Goal: Task Accomplishment & Management: Use online tool/utility

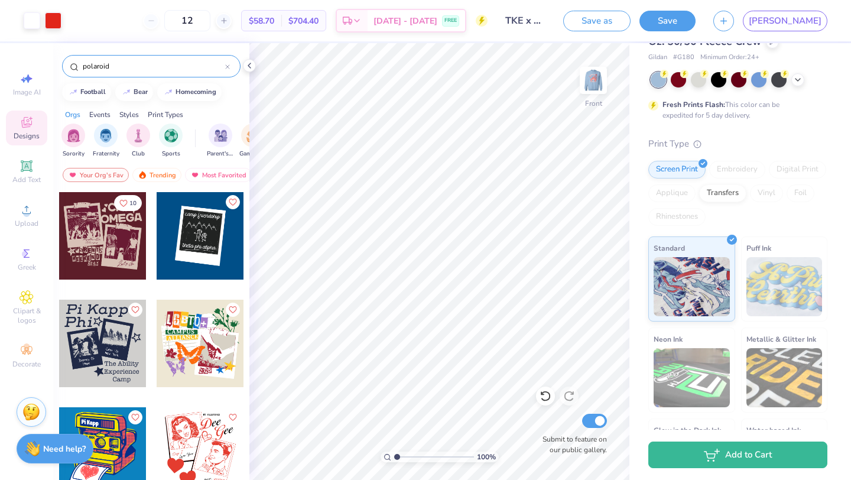
click at [103, 69] on input "polaroid" at bounding box center [154, 66] width 144 height 12
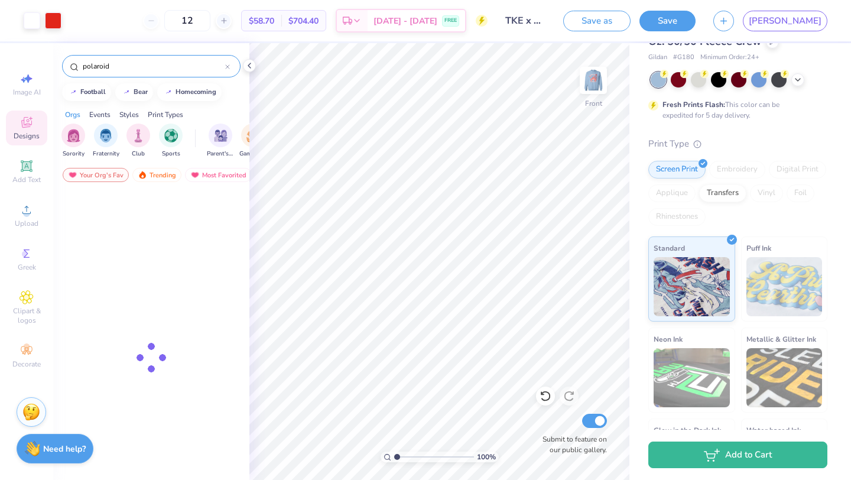
click at [103, 68] on input "polaroid" at bounding box center [154, 66] width 144 height 12
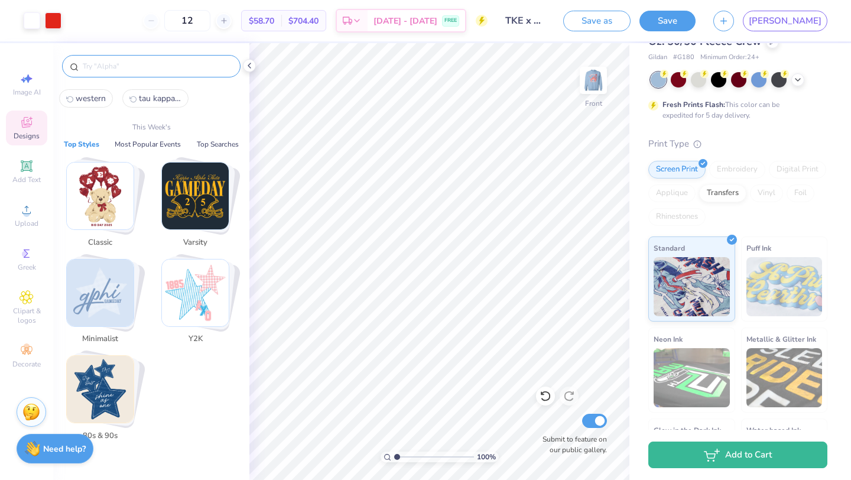
click at [92, 67] on input "text" at bounding box center [157, 66] width 151 height 12
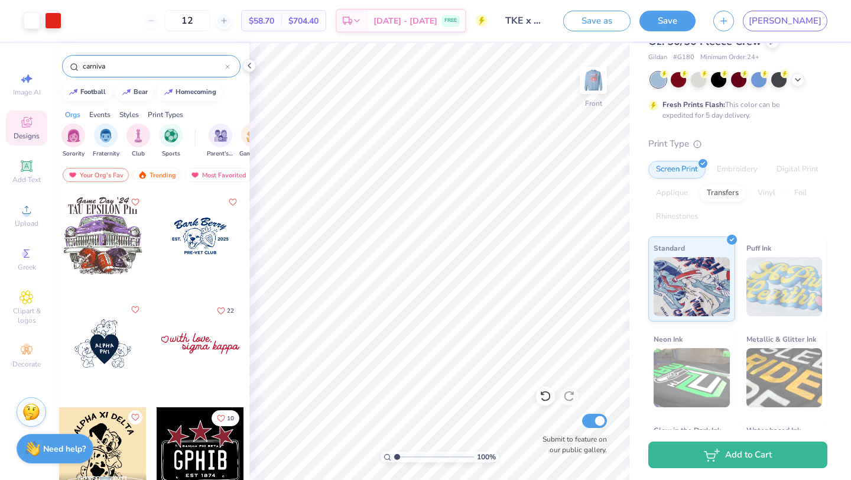
type input "[DATE]"
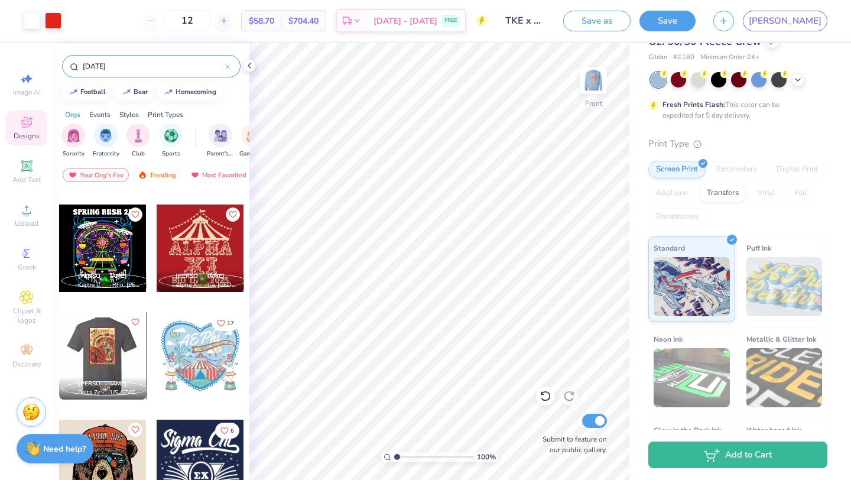
scroll to position [635, 0]
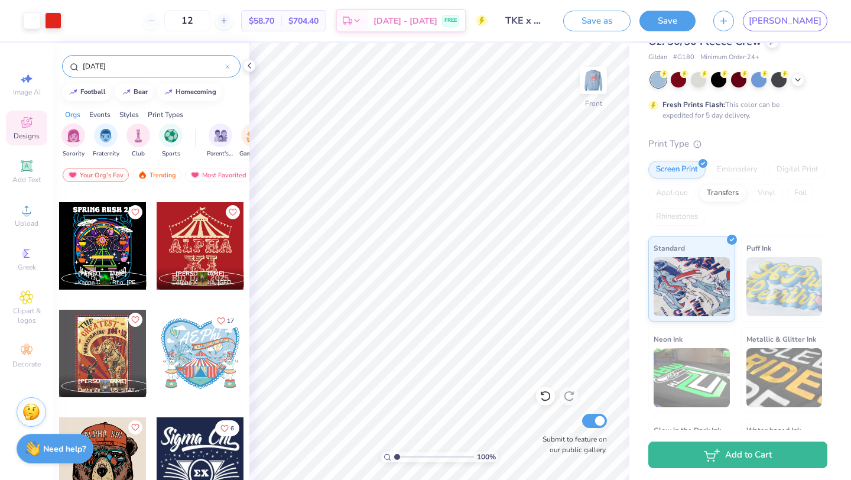
click at [130, 61] on input "[DATE]" at bounding box center [154, 66] width 144 height 12
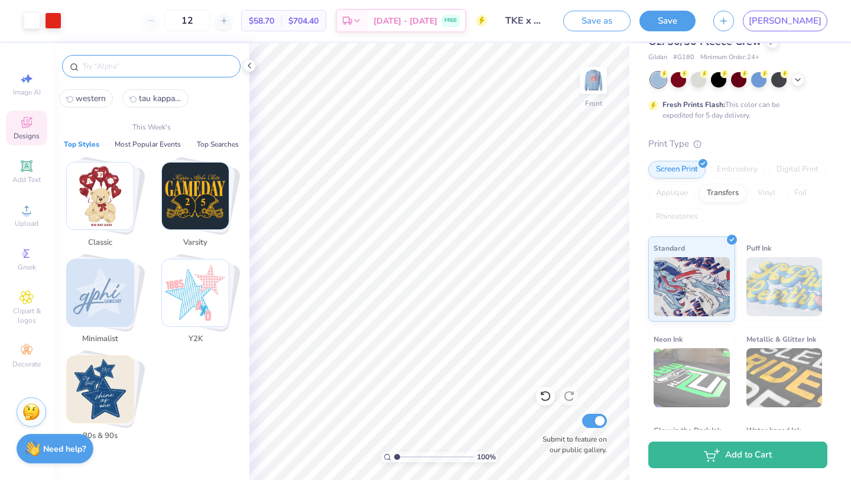
click at [125, 189] on img "Stack Card Button Classic" at bounding box center [100, 196] width 67 height 67
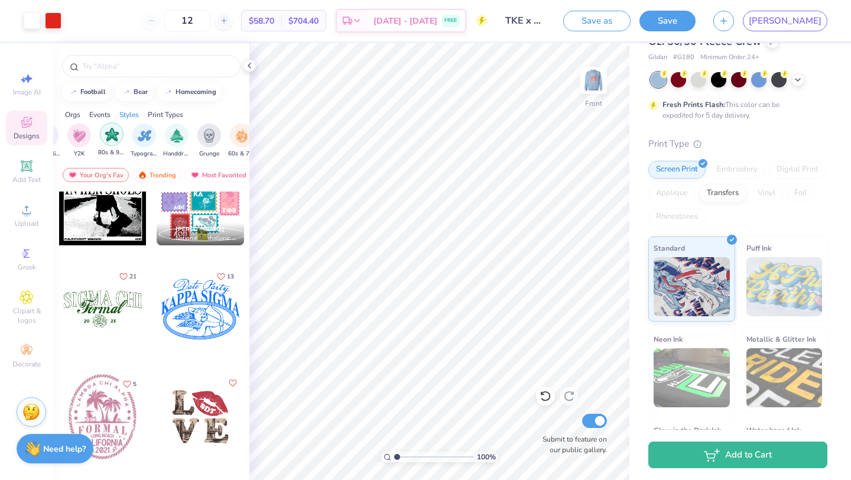
scroll to position [0, 714]
click at [174, 136] on img "filter for Handdrawn" at bounding box center [174, 135] width 13 height 14
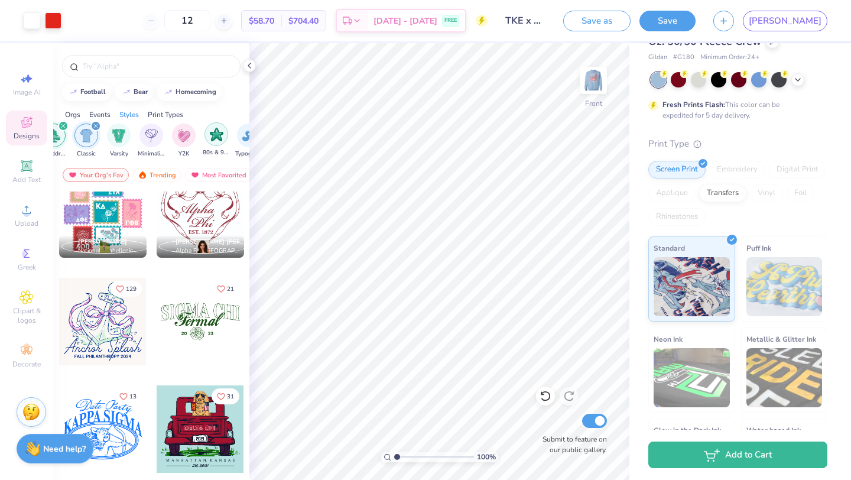
scroll to position [0, 637]
click at [100, 113] on div "Events" at bounding box center [99, 114] width 21 height 11
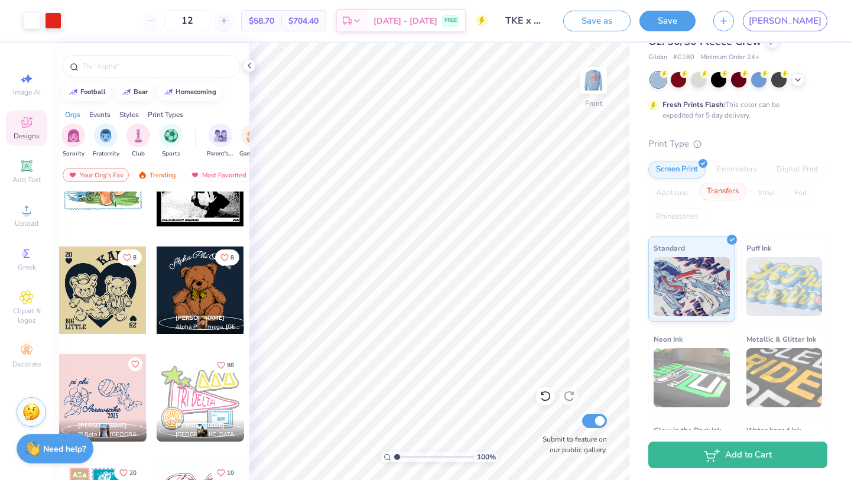
scroll to position [0, 0]
